Goal: Entertainment & Leisure: Consume media (video, audio)

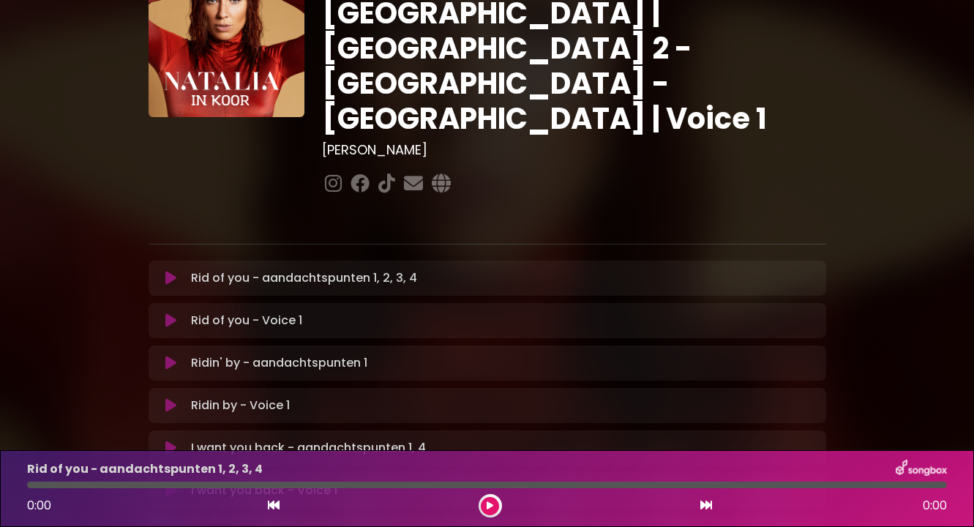
scroll to position [107, 0]
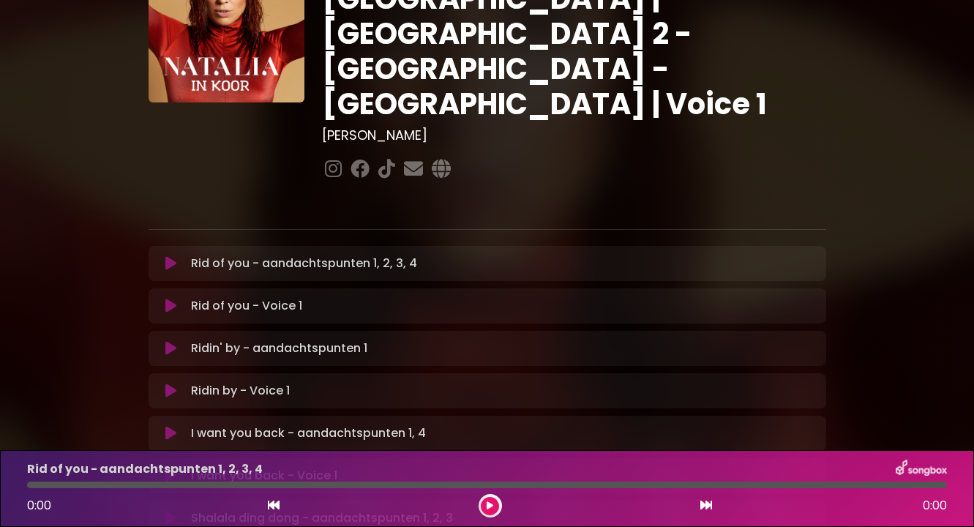
click at [171, 256] on icon at bounding box center [170, 263] width 11 height 15
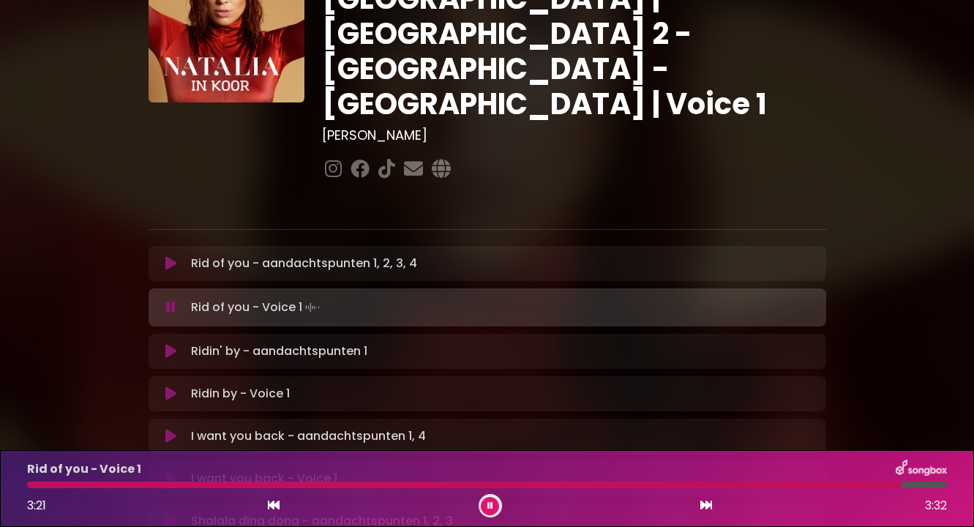
click at [170, 344] on icon at bounding box center [170, 351] width 11 height 15
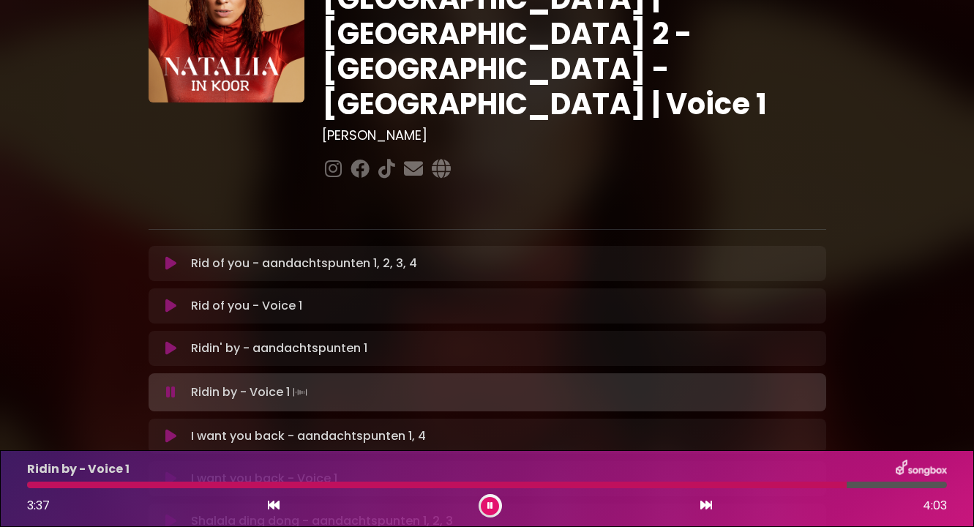
click at [165, 429] on icon at bounding box center [170, 436] width 11 height 15
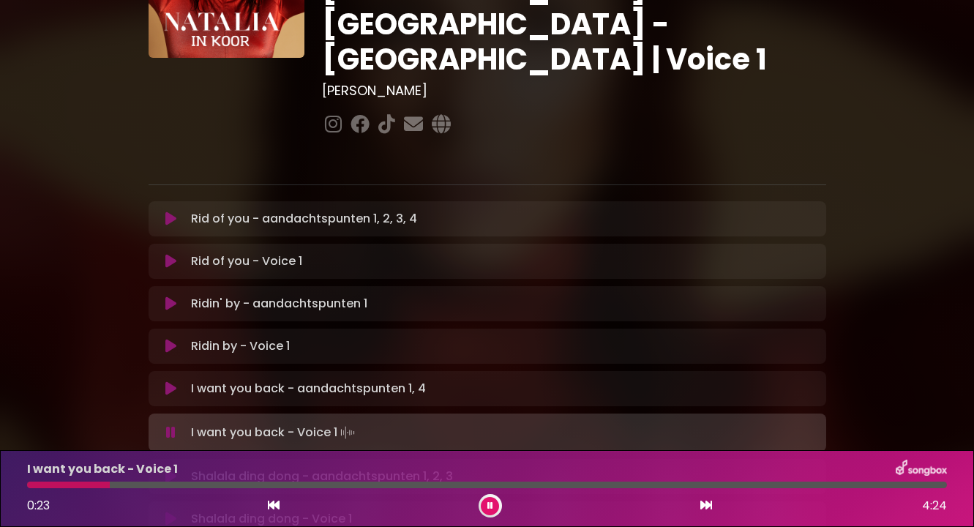
scroll to position [189, 0]
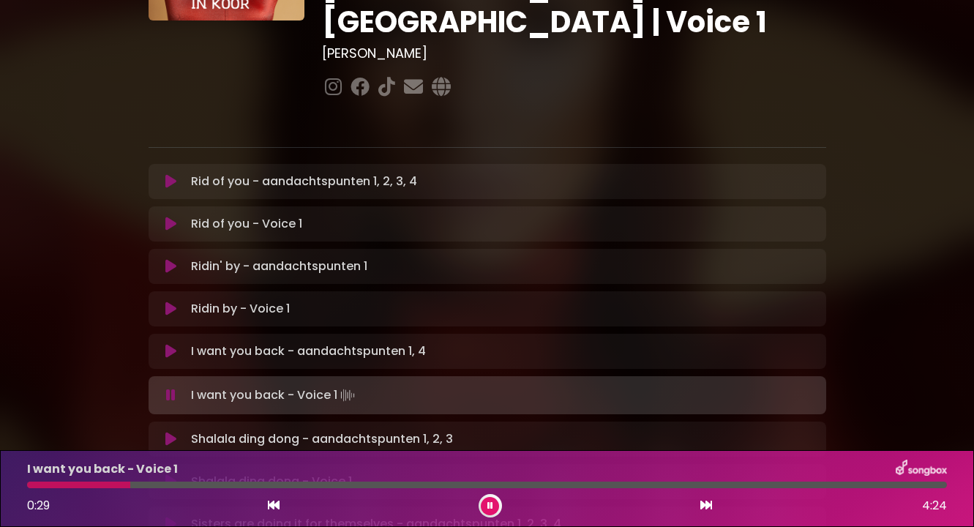
drag, startPoint x: 115, startPoint y: 487, endPoint x: 133, endPoint y: 487, distance: 18.3
click at [133, 487] on div at bounding box center [487, 485] width 920 height 7
click at [168, 488] on div "I want you back - Voice 1 0:31 4:24" at bounding box center [487, 489] width 938 height 58
click at [162, 487] on div at bounding box center [487, 485] width 920 height 7
click at [178, 487] on div at bounding box center [487, 485] width 920 height 7
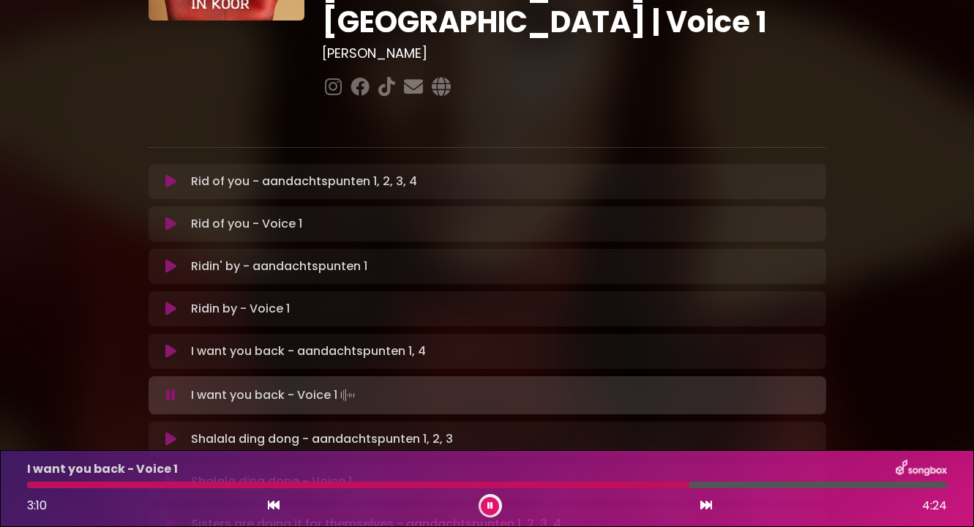
click at [173, 432] on icon at bounding box center [170, 439] width 11 height 15
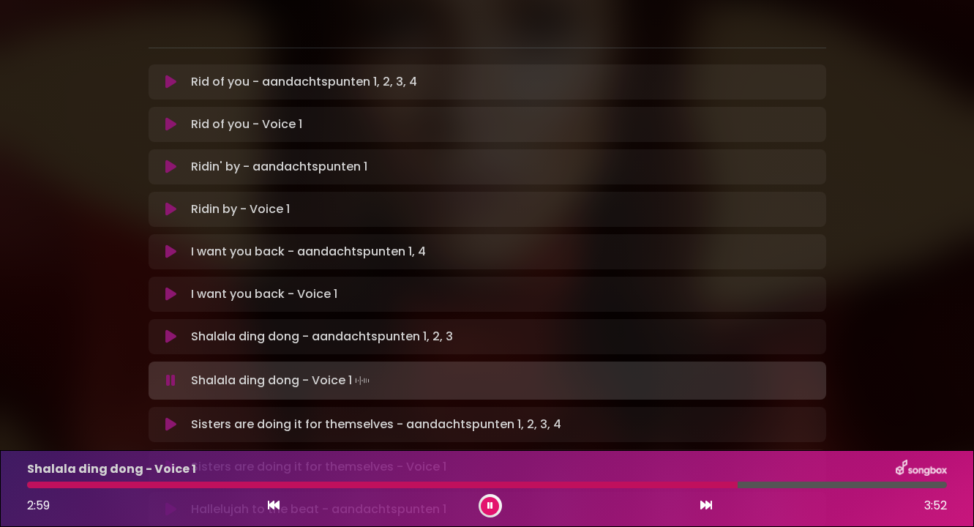
scroll to position [291, 0]
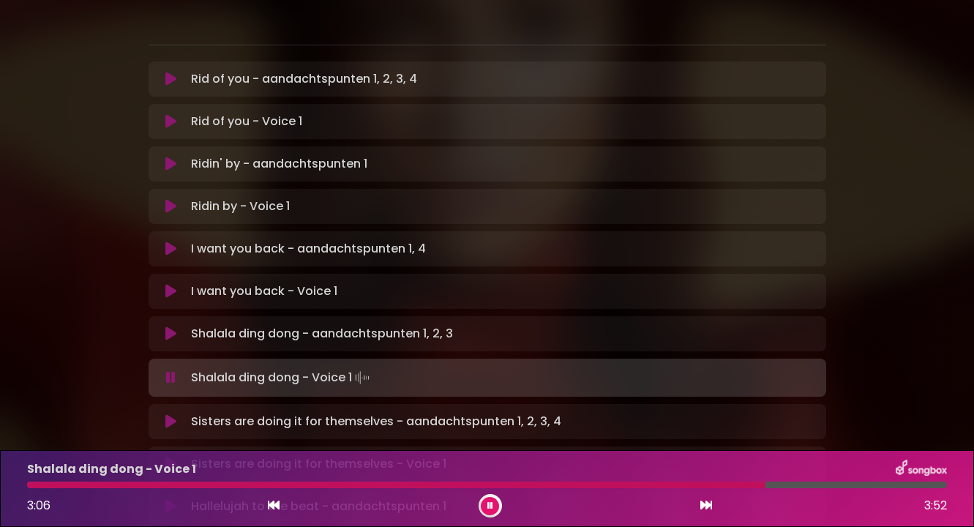
click at [174, 414] on icon at bounding box center [170, 421] width 11 height 15
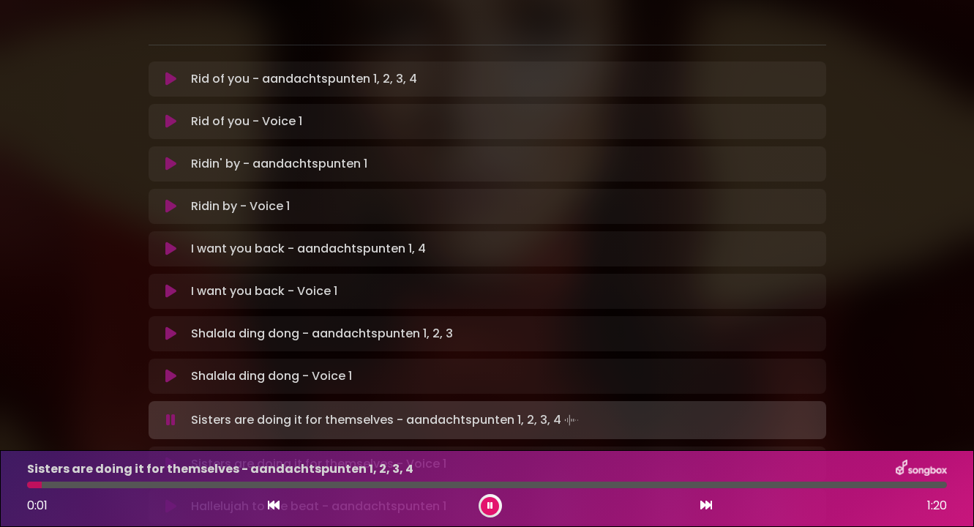
click at [487, 509] on icon at bounding box center [490, 505] width 6 height 9
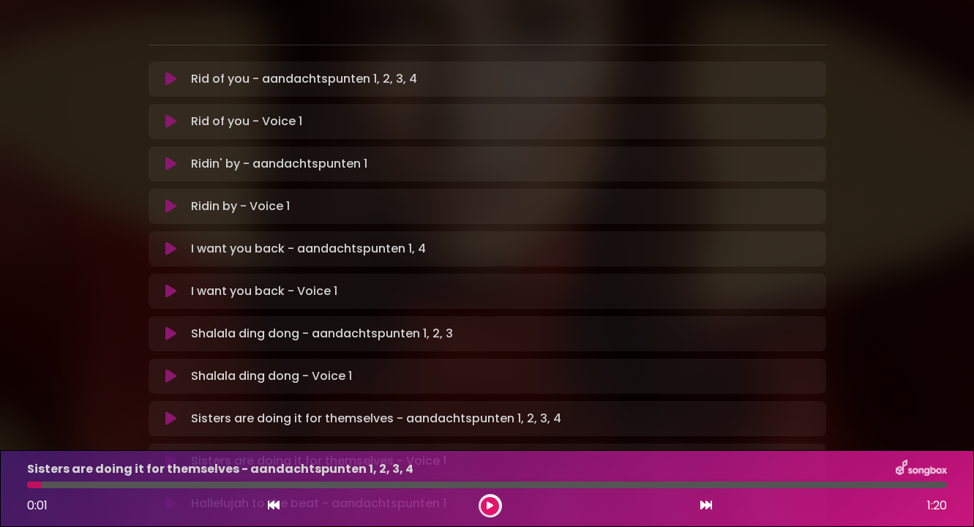
click at [169, 411] on icon at bounding box center [170, 418] width 11 height 15
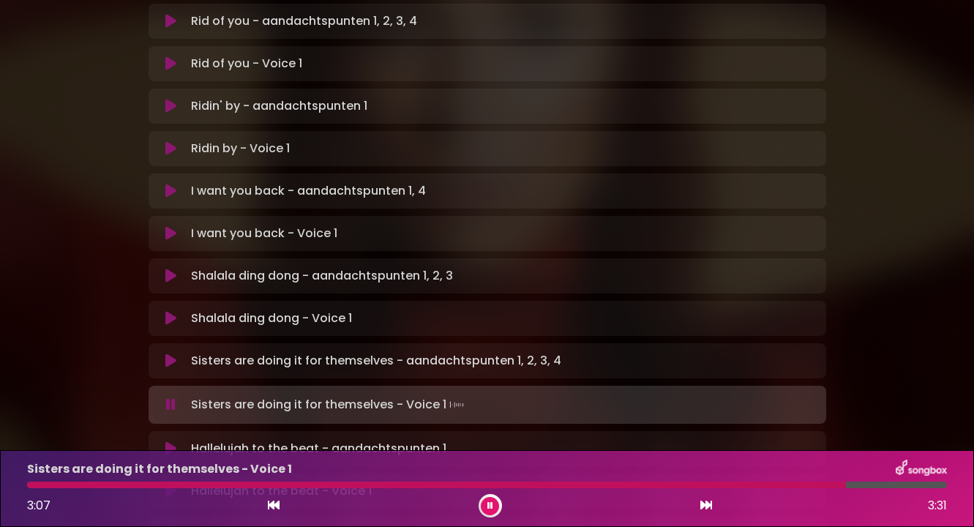
scroll to position [341, 0]
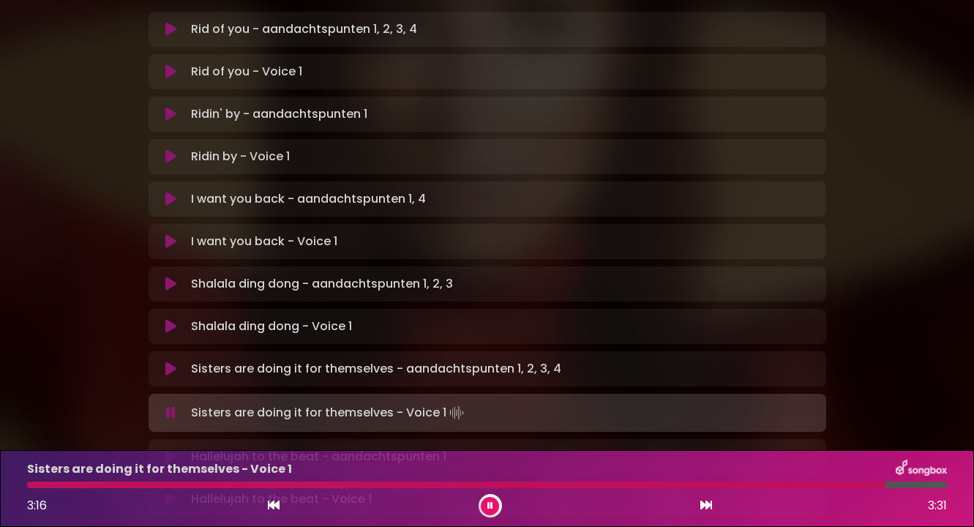
click at [171, 449] on icon at bounding box center [170, 456] width 11 height 15
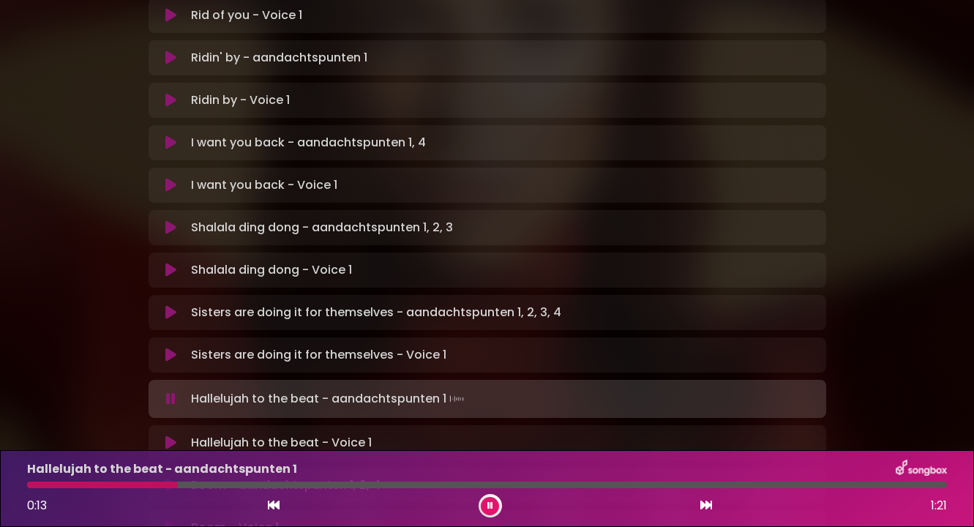
scroll to position [409, 0]
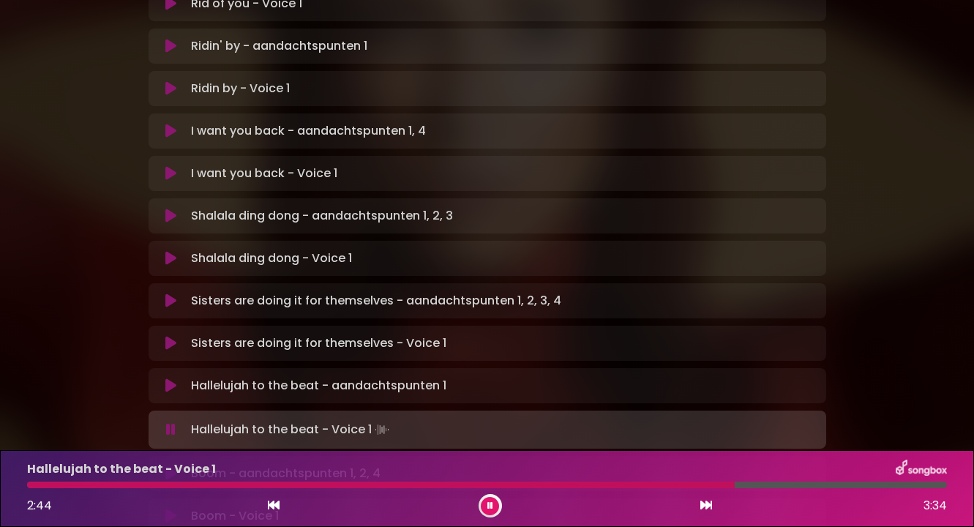
click at [172, 466] on icon at bounding box center [170, 473] width 11 height 15
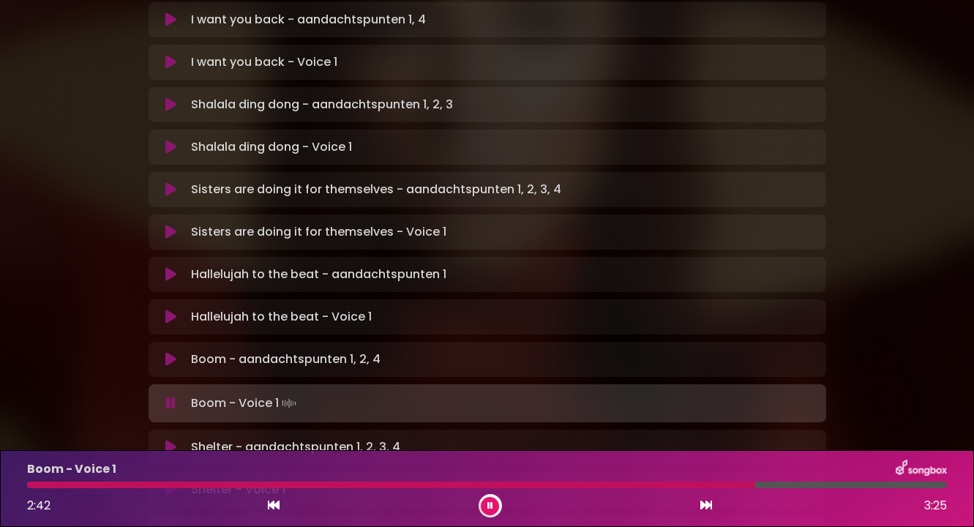
scroll to position [617, 0]
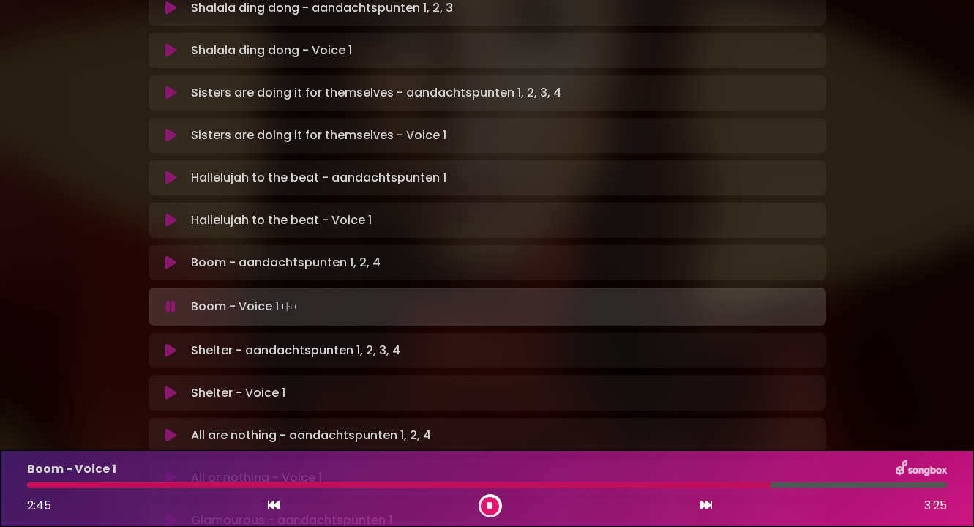
click at [168, 343] on icon at bounding box center [170, 350] width 11 height 15
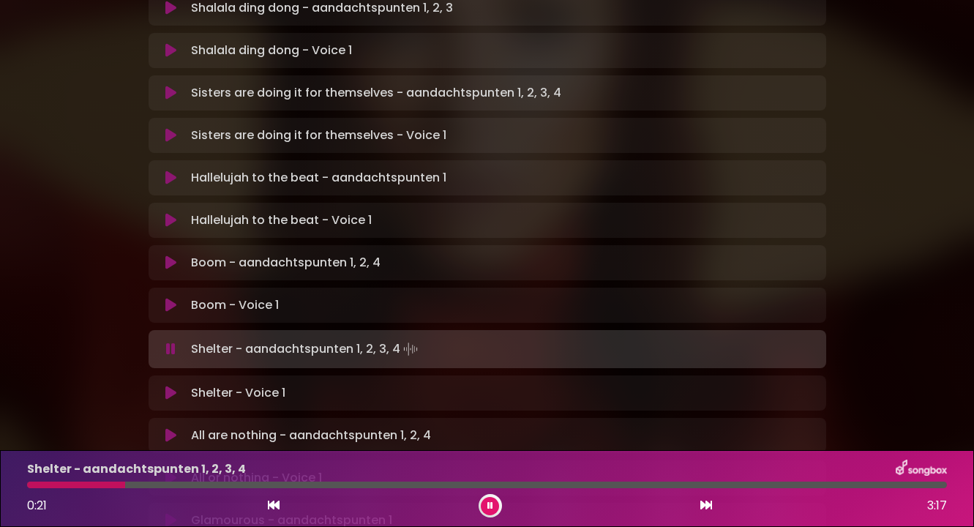
click at [261, 339] on p "Shelter - aandachtspunten 1, 2, 3, 4 Loading Track..." at bounding box center [306, 349] width 230 height 20
click at [479, 506] on div at bounding box center [490, 505] width 23 height 23
click at [489, 506] on icon at bounding box center [490, 505] width 6 height 9
